Goal: Task Accomplishment & Management: Use online tool/utility

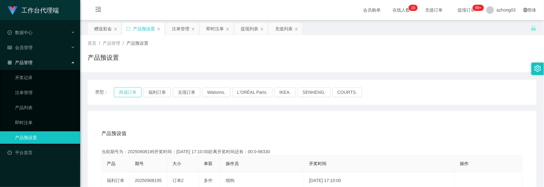
scroll to position [83, 0]
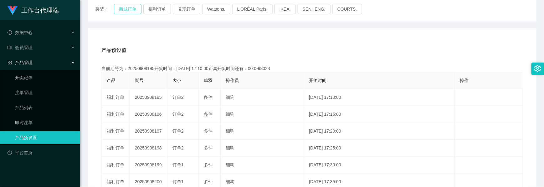
click at [133, 9] on button "商城订单" at bounding box center [128, 9] width 28 height 10
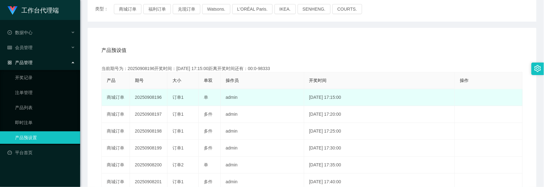
click at [157, 98] on td "20250908196" at bounding box center [149, 97] width 38 height 17
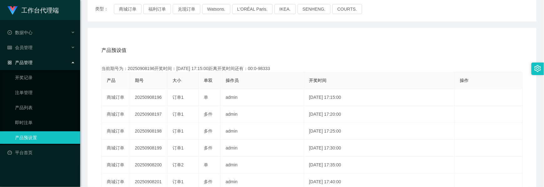
copy td "20250908196"
click at [21, 48] on span "会员管理" at bounding box center [20, 47] width 25 height 5
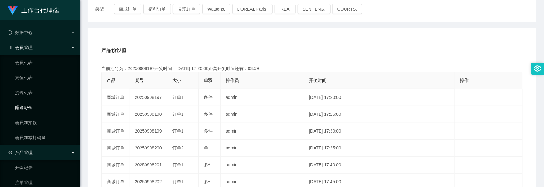
click at [27, 106] on link "赠送彩金" at bounding box center [45, 107] width 60 height 13
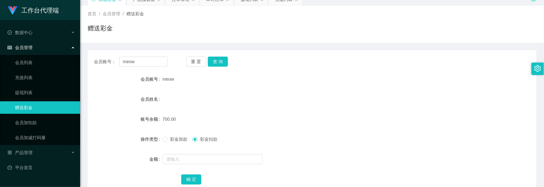
scroll to position [70, 0]
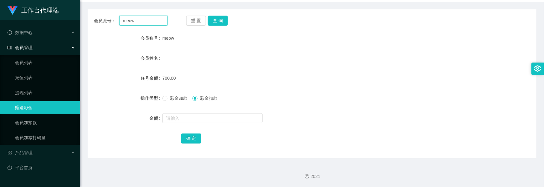
drag, startPoint x: 142, startPoint y: 17, endPoint x: 88, endPoint y: 12, distance: 54.4
click at [88, 12] on div "会员账号： meow 重 置 查 询 会员账号 meow 会员姓名 账号余额 700.00 操作类型 彩金加款 彩金扣款 金额 确 定" at bounding box center [312, 83] width 449 height 149
paste input "0136629933"
type input "0136629933"
click at [222, 22] on button "查 询" at bounding box center [218, 21] width 20 height 10
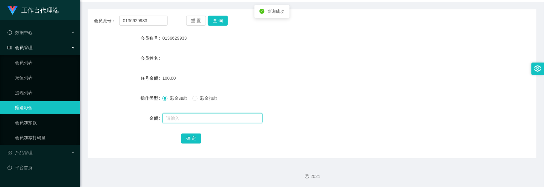
click at [169, 118] on input "text" at bounding box center [212, 118] width 100 height 10
type input "30"
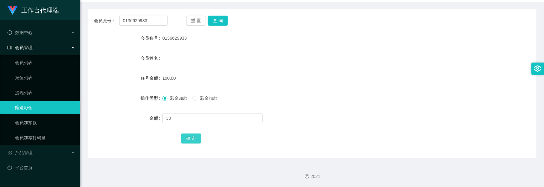
click at [187, 134] on button "确 定" at bounding box center [191, 139] width 20 height 10
drag, startPoint x: 155, startPoint y: 23, endPoint x: 91, endPoint y: 24, distance: 63.9
click at [91, 24] on div "会员账号： 0136629933 重 置 查 询" at bounding box center [312, 21] width 449 height 10
paste input "[PERSON_NAME]"
type input "[PERSON_NAME]"
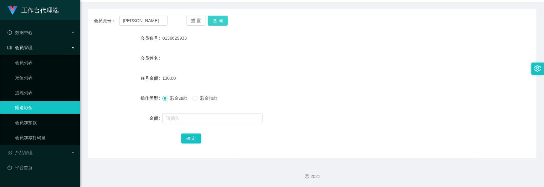
click at [221, 19] on button "查 询" at bounding box center [218, 21] width 20 height 10
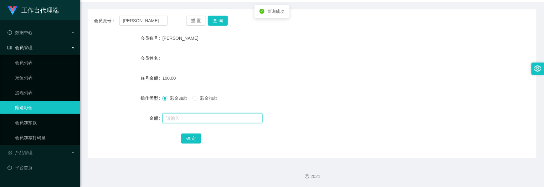
click at [182, 115] on input "text" at bounding box center [212, 118] width 100 height 10
type input "30"
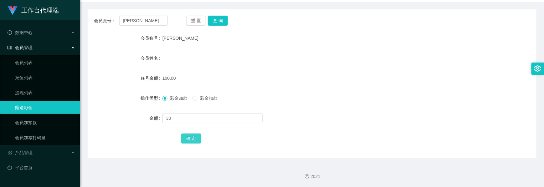
click at [194, 140] on button "确 定" at bounding box center [191, 139] width 20 height 10
